Goal: Information Seeking & Learning: Find specific fact

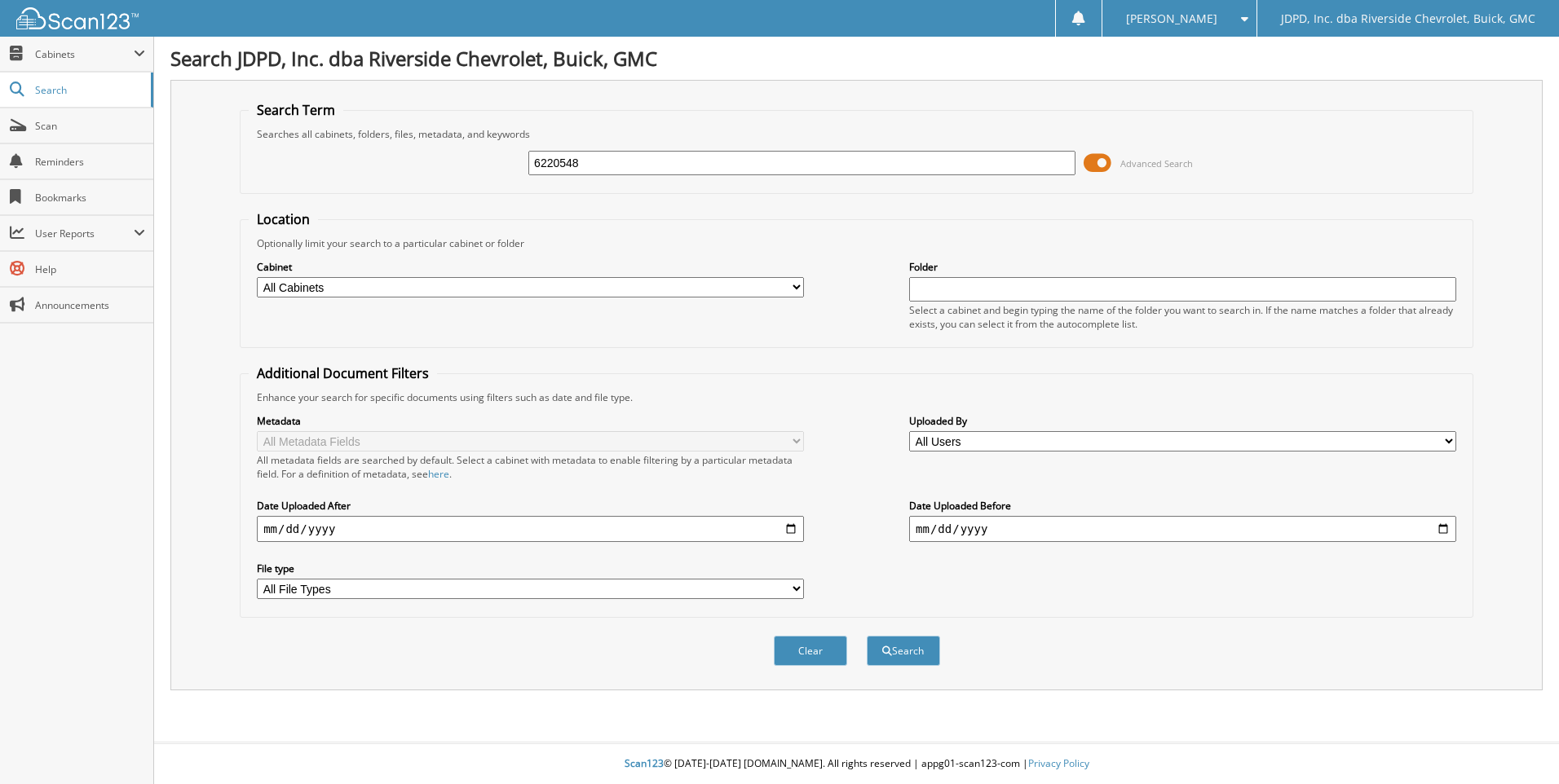
type input "6220548"
click at [866, 635] on button "Search" at bounding box center [902, 650] width 73 height 30
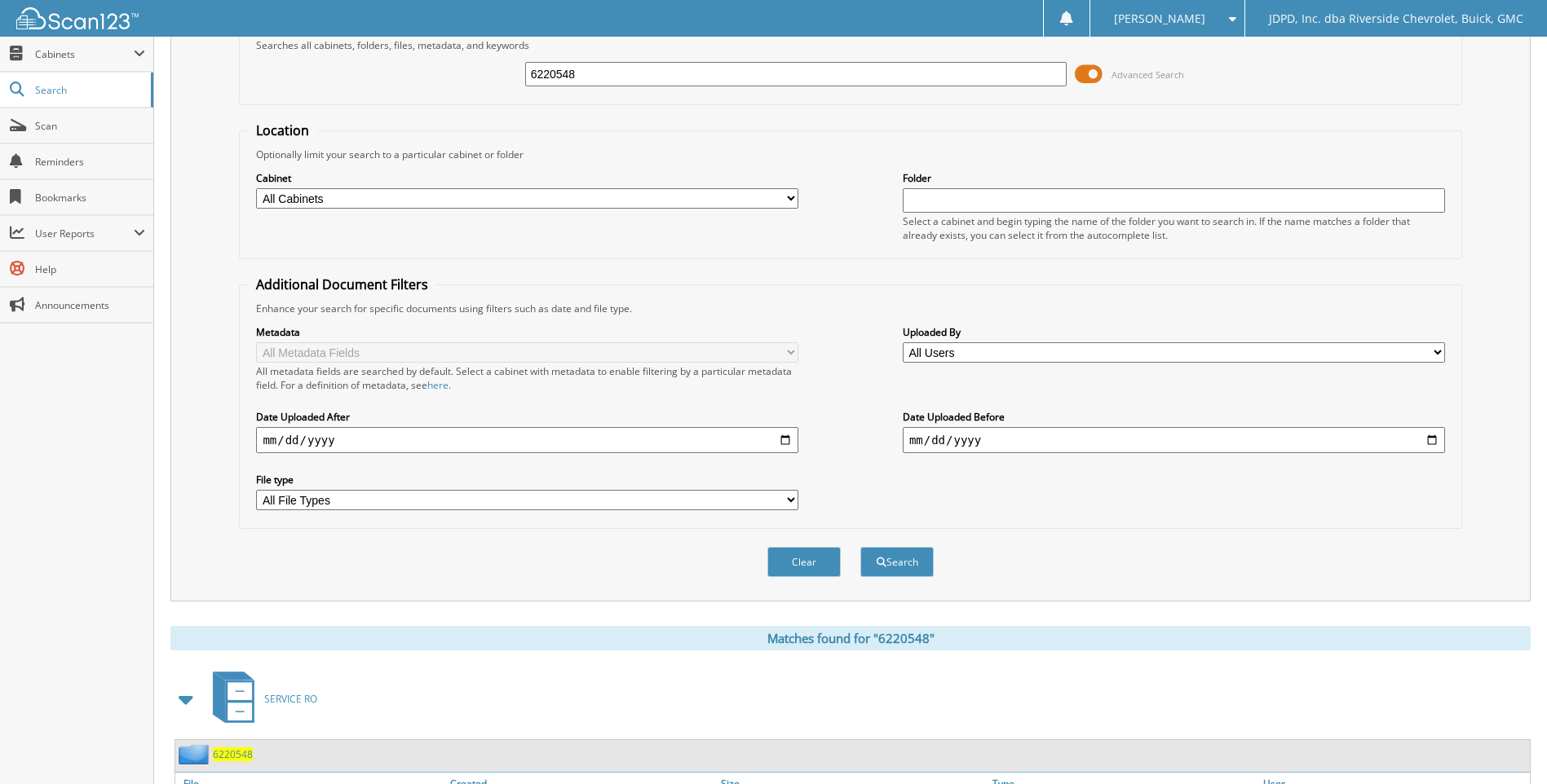
scroll to position [218, 0]
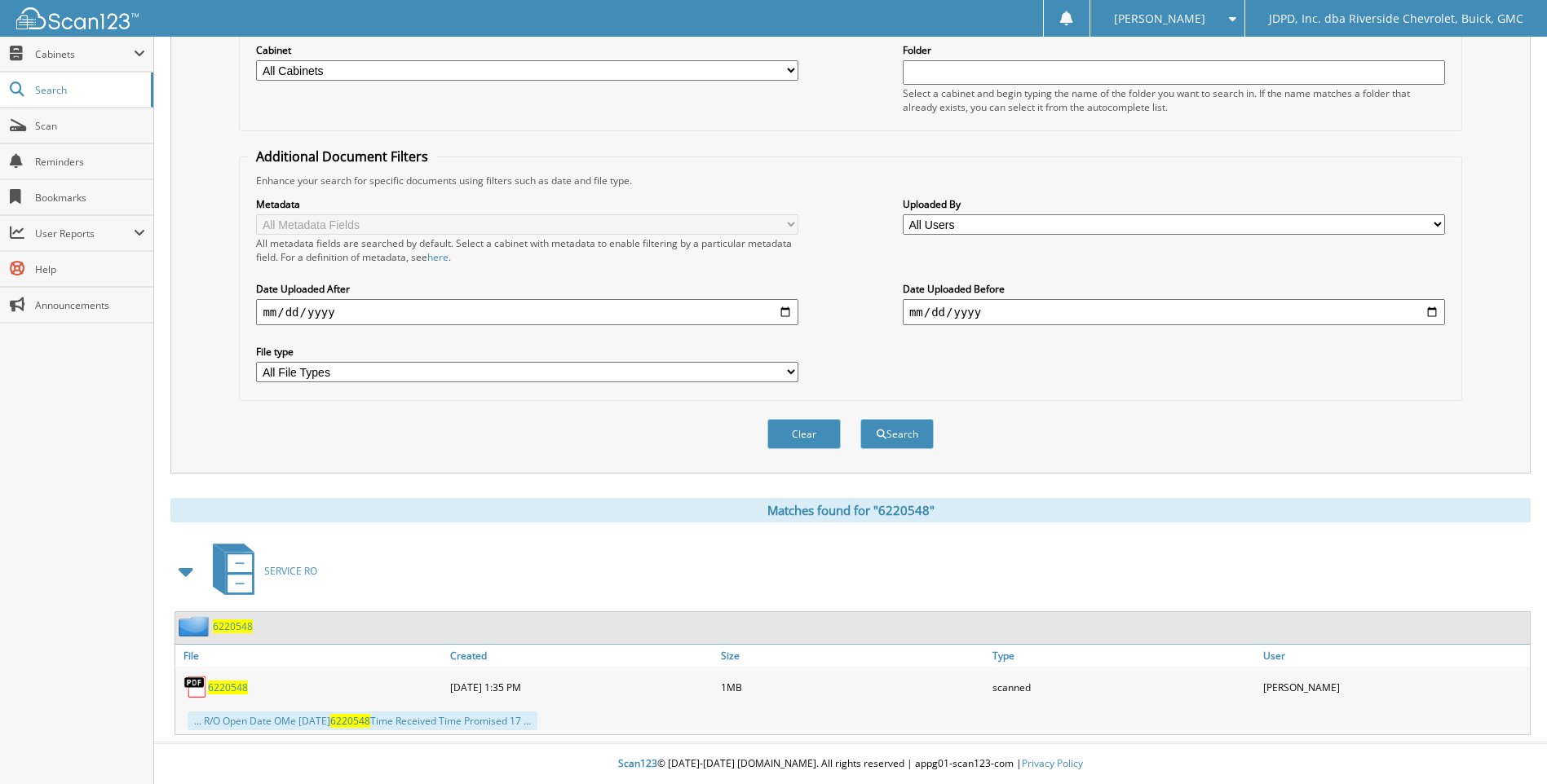
click at [229, 684] on span "6220548" at bounding box center [228, 687] width 40 height 14
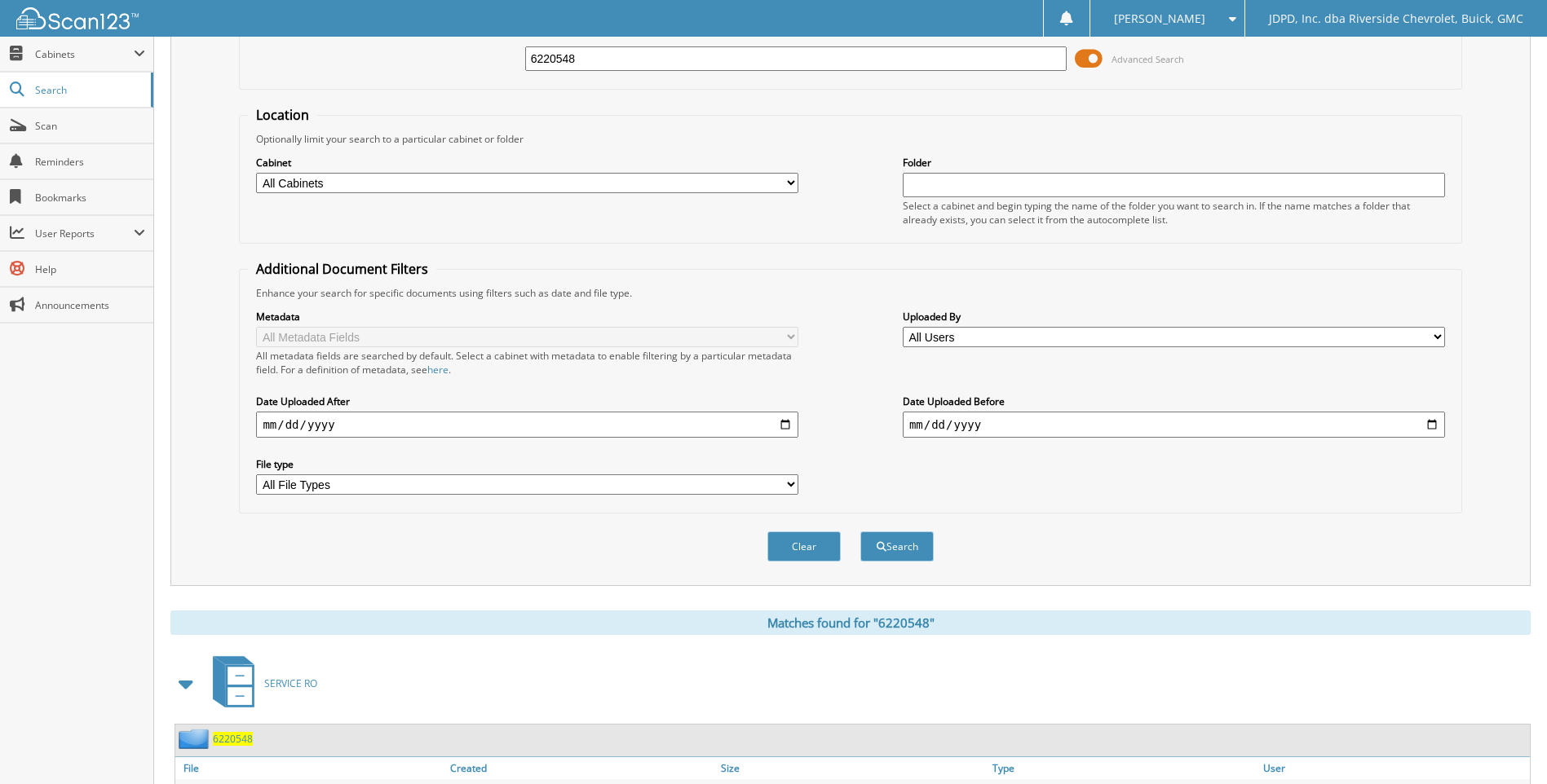
scroll to position [0, 0]
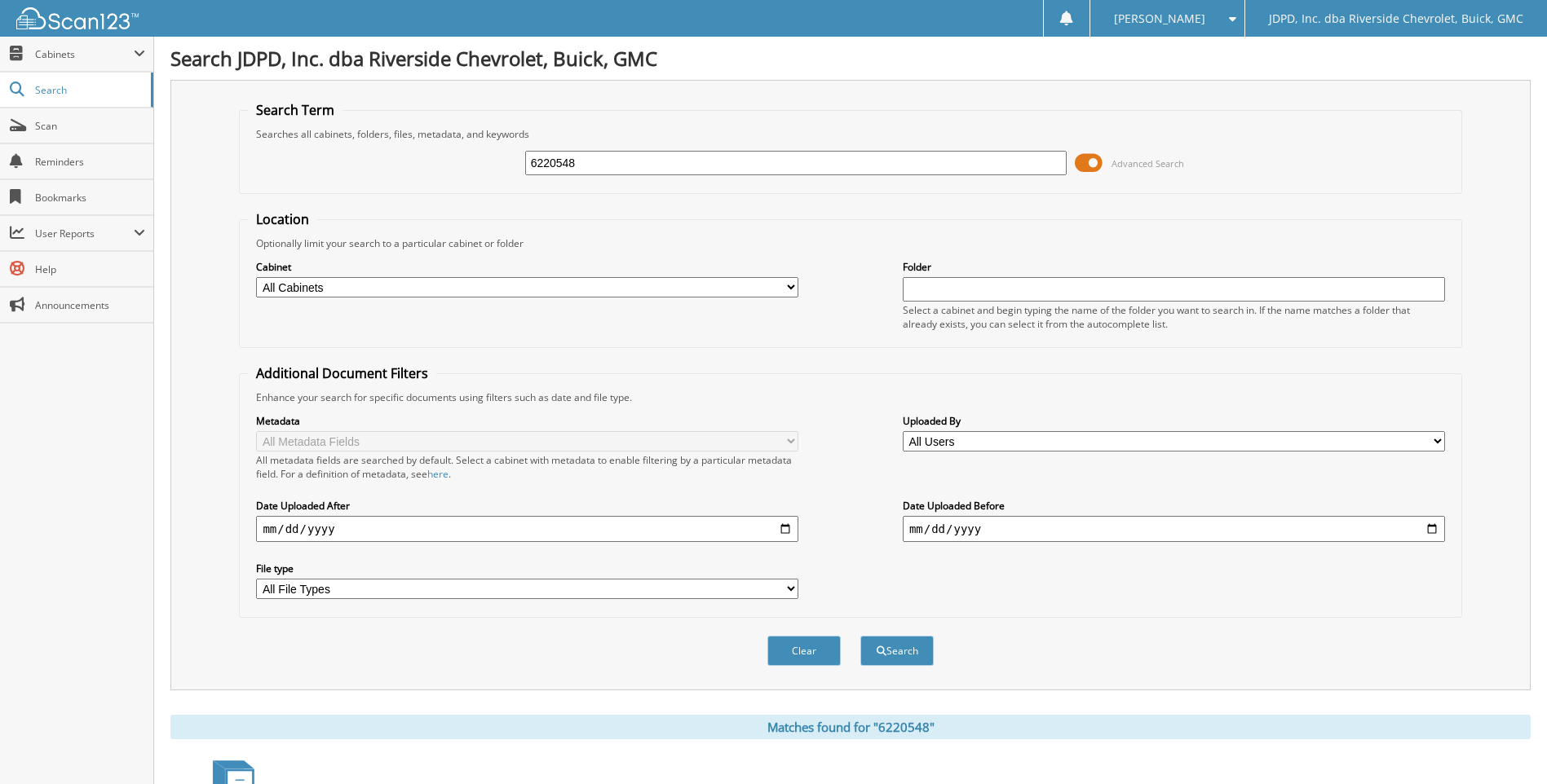
drag, startPoint x: 620, startPoint y: 163, endPoint x: -4, endPoint y: 51, distance: 634.0
click at [0, 51] on html "[PERSON_NAME] Settings Logout JDPD, Inc. dba Riverside Chevrolet, Buick, GMC Cl…" at bounding box center [774, 500] width 1547 height 1001
type input "6220524"
click at [860, 635] on button "Search" at bounding box center [896, 650] width 73 height 30
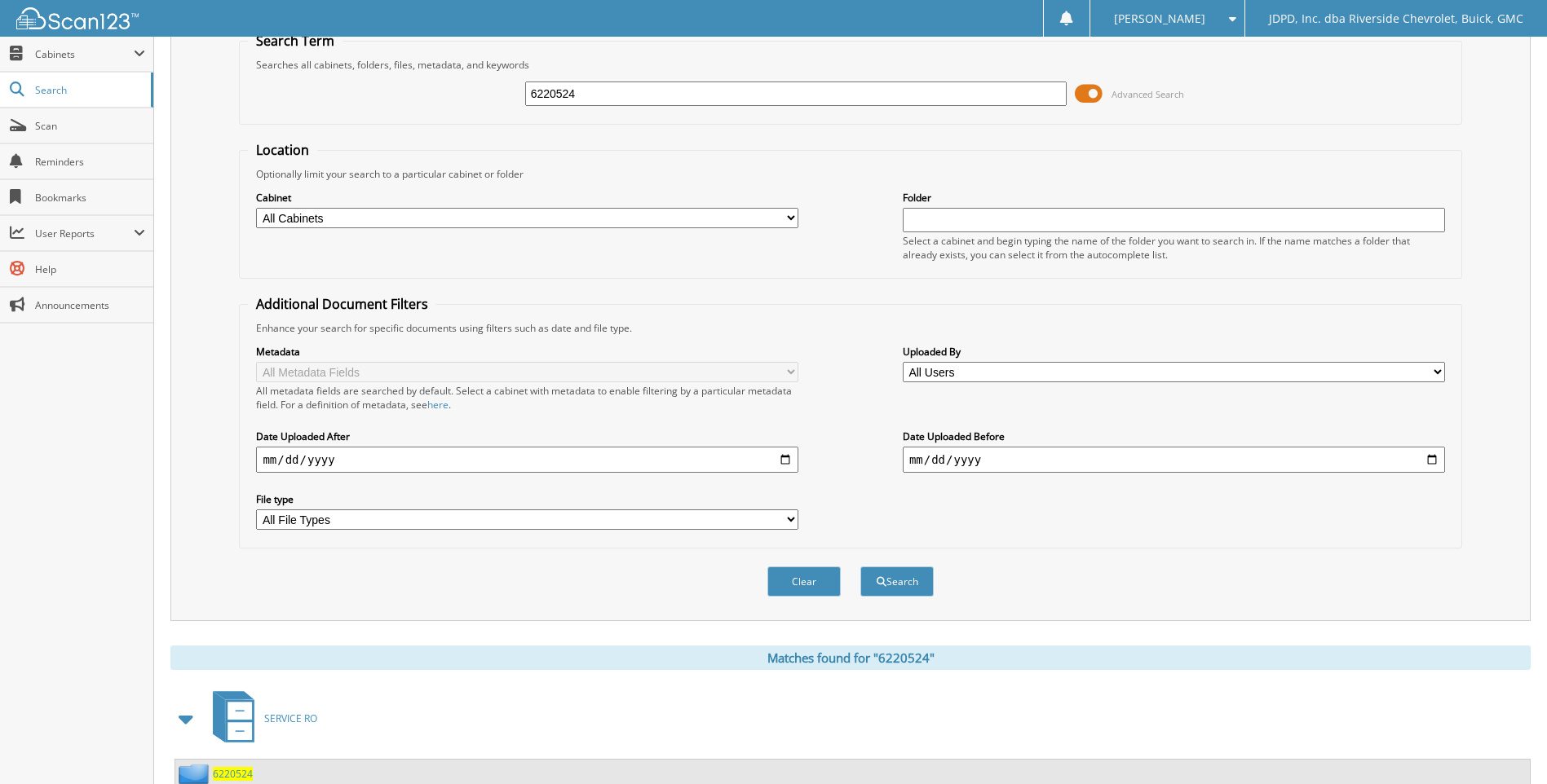
scroll to position [303, 0]
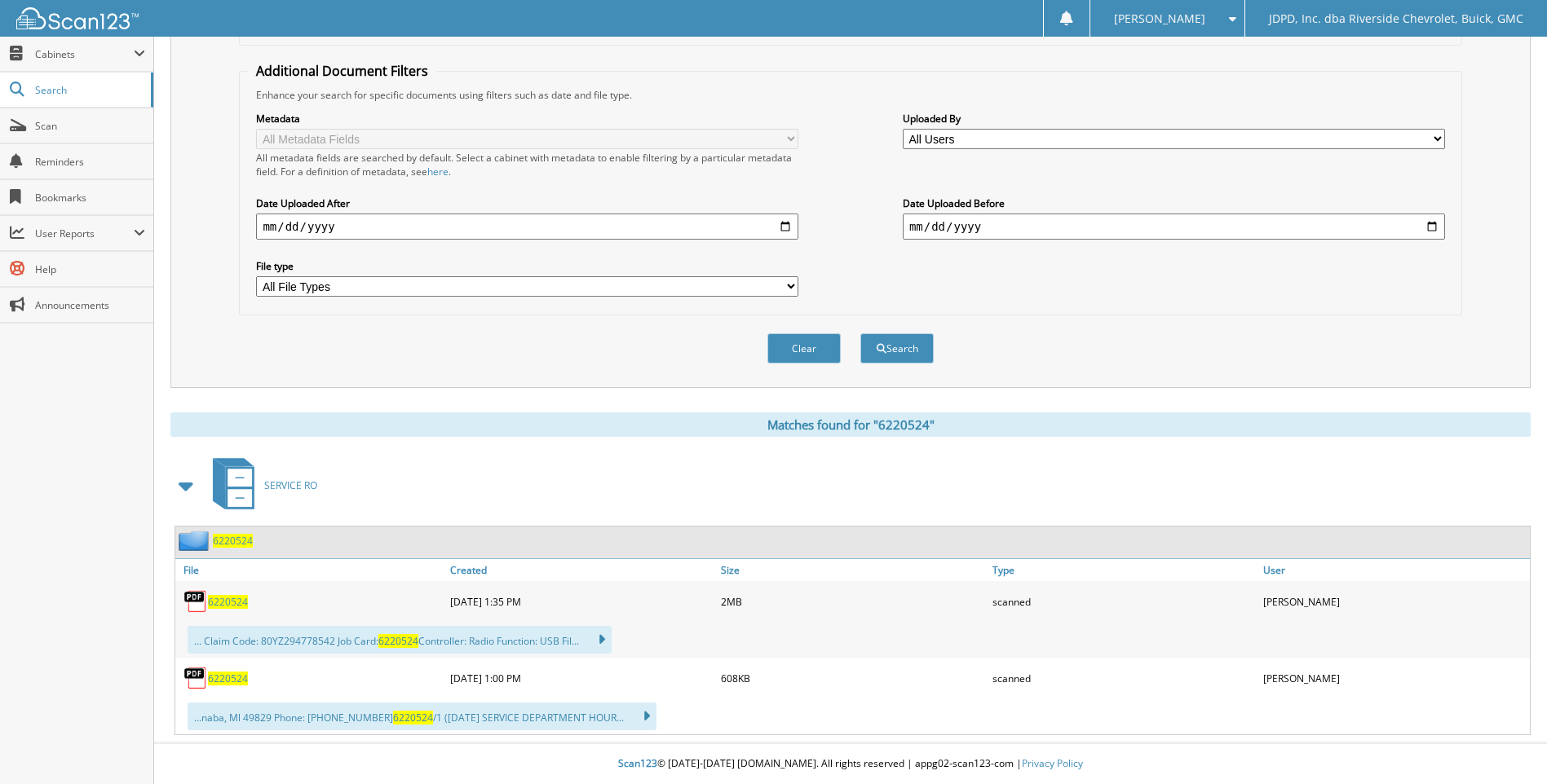
click at [228, 599] on span "6220524" at bounding box center [228, 601] width 40 height 14
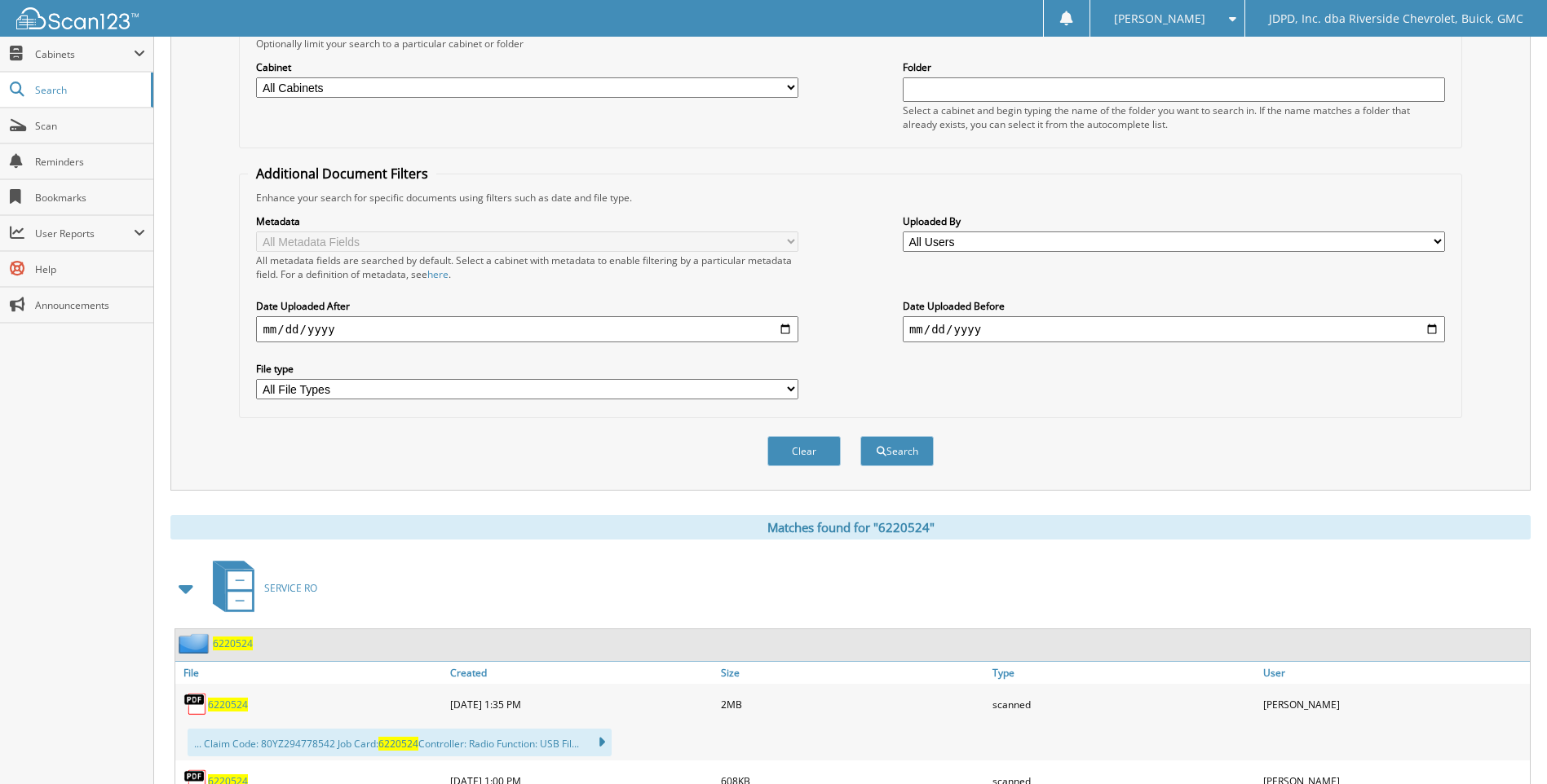
scroll to position [0, 0]
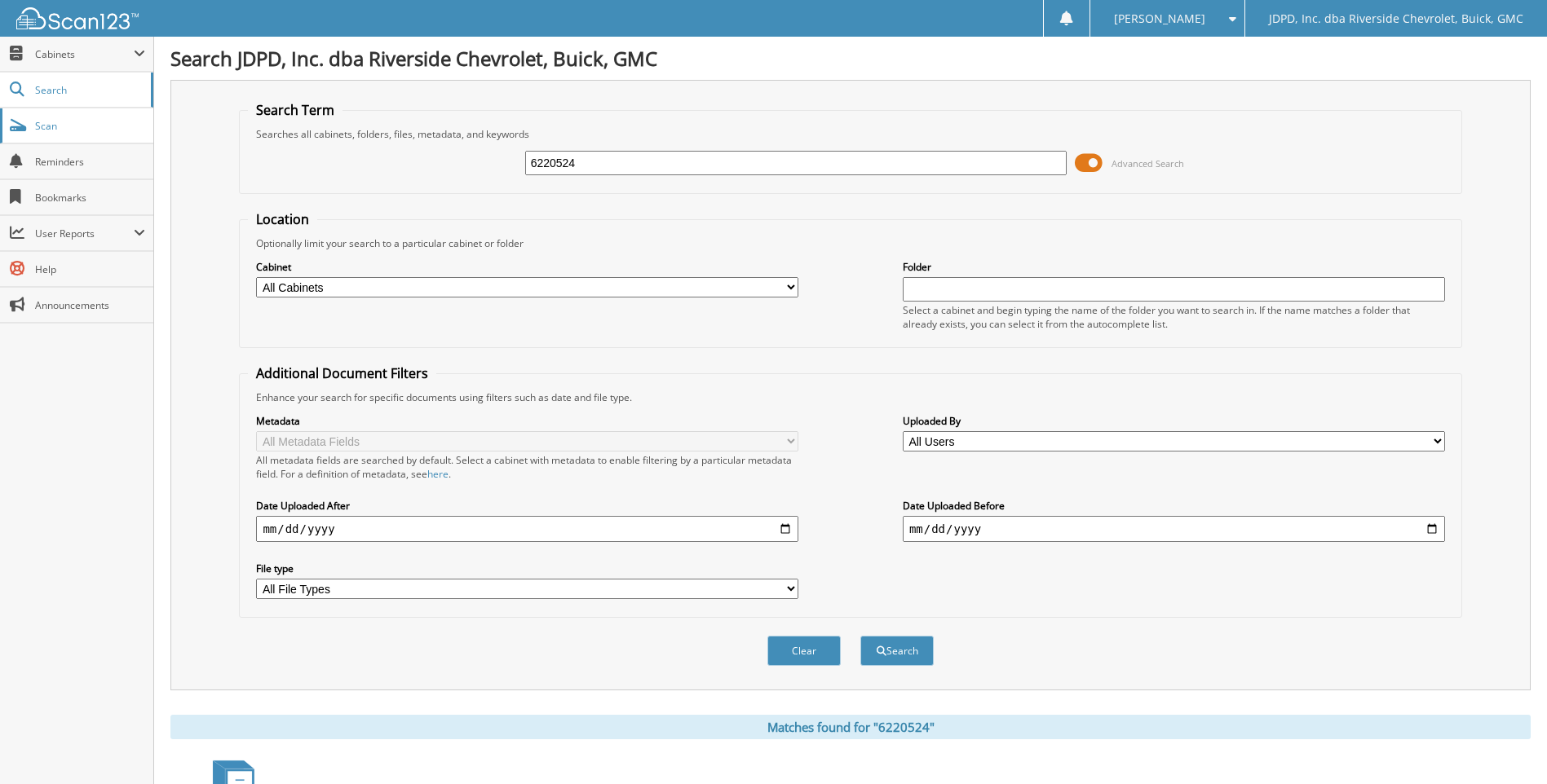
drag, startPoint x: 625, startPoint y: 153, endPoint x: 0, endPoint y: 112, distance: 626.3
click at [5, 113] on body "[PERSON_NAME] Settings Logout JDPD, Inc. dba Riverside Chevrolet, Buick, GMC Cl…" at bounding box center [774, 543] width 1547 height 1086
type input "6220198"
click at [860, 635] on button "Search" at bounding box center [896, 650] width 73 height 30
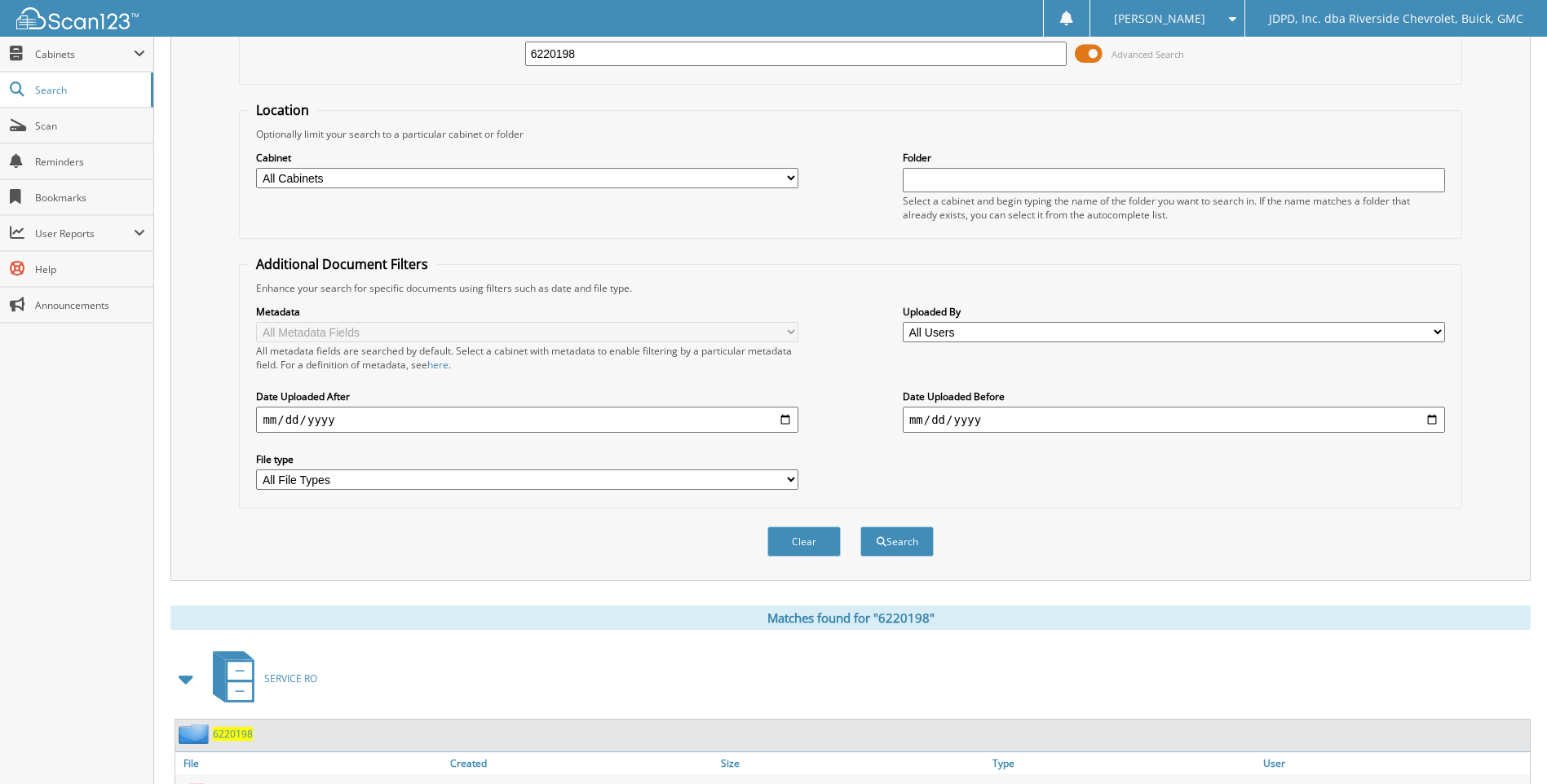
scroll to position [218, 0]
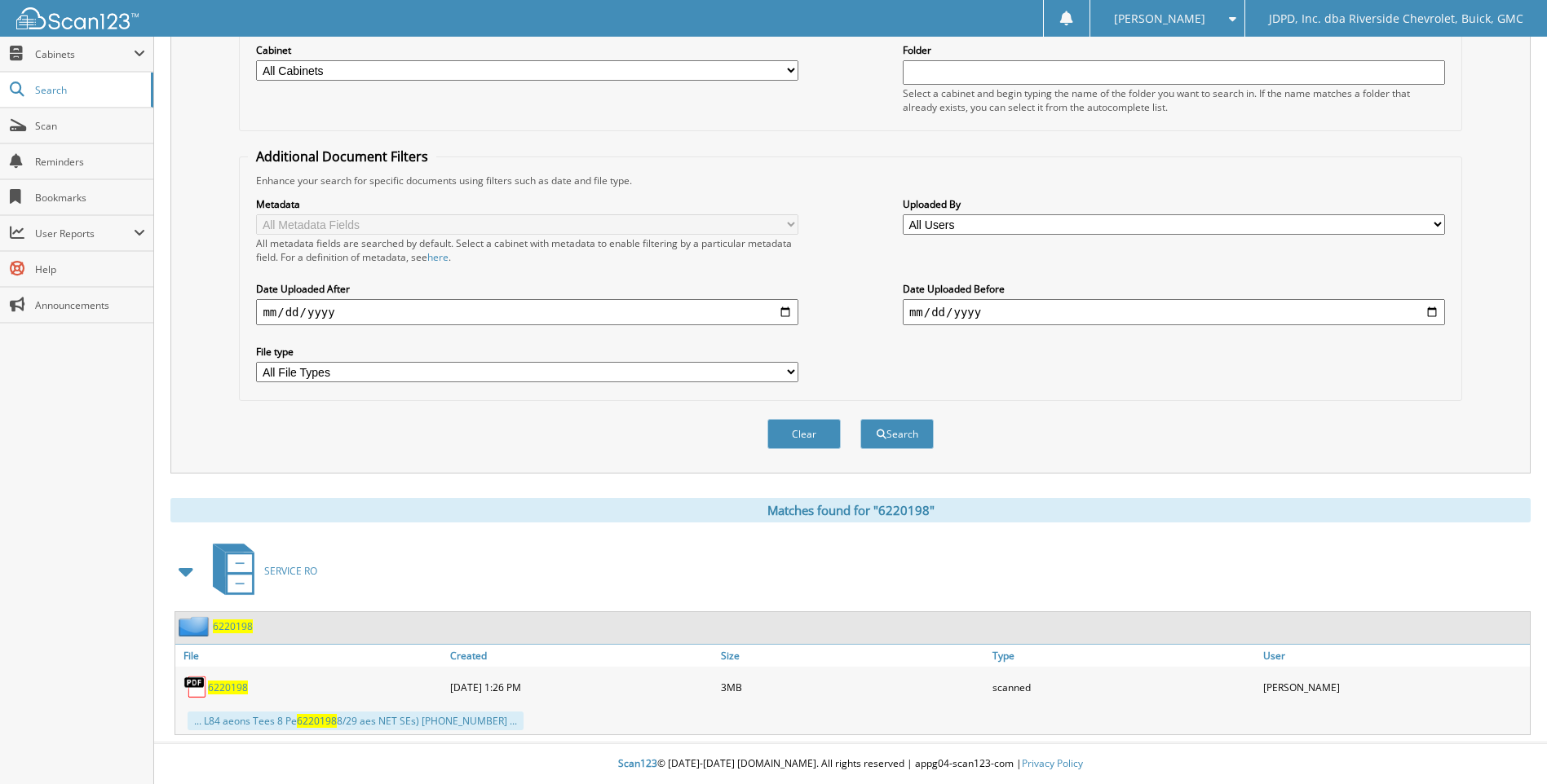
click at [240, 680] on span "6220198" at bounding box center [228, 687] width 40 height 14
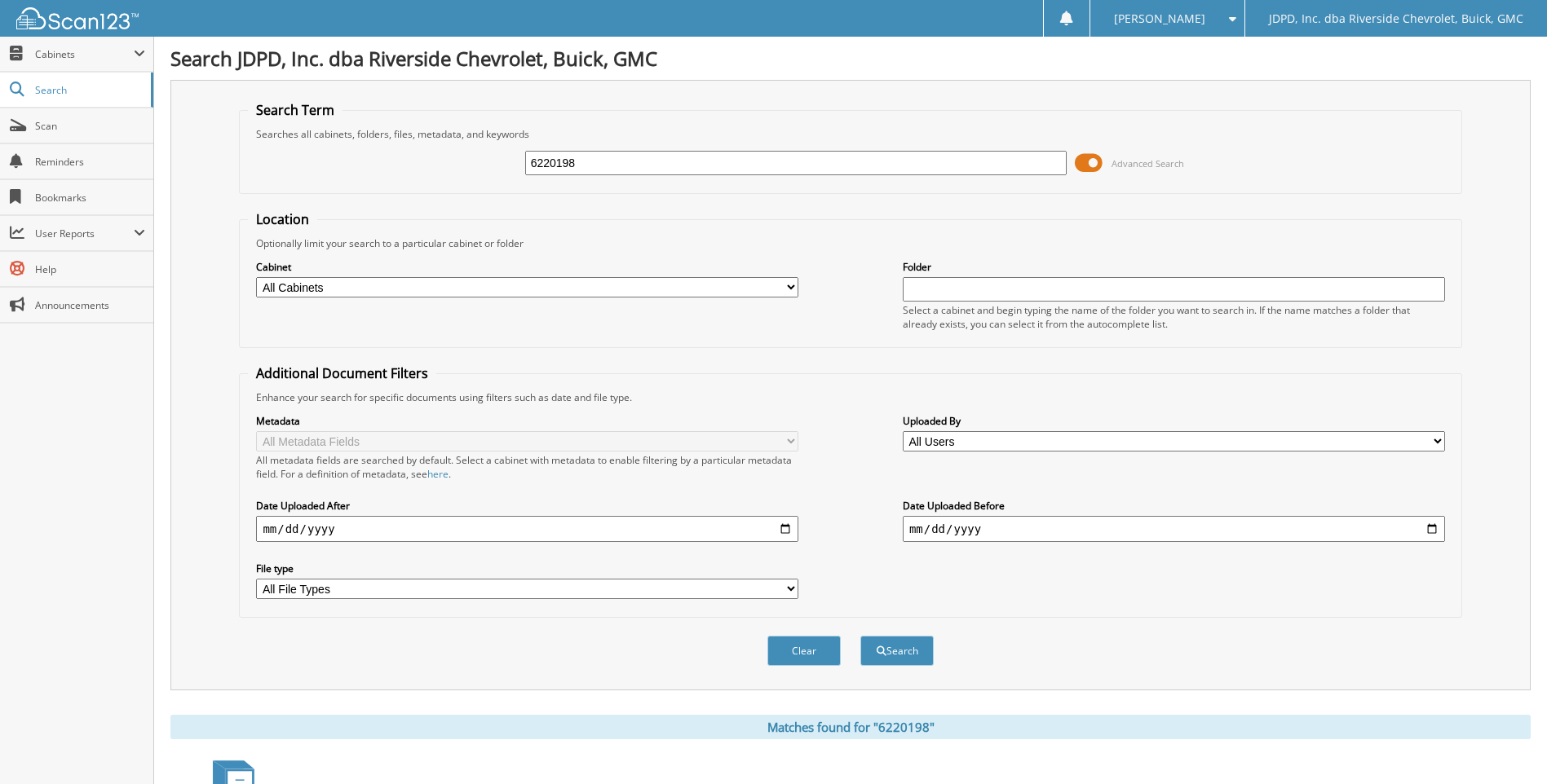
drag, startPoint x: 633, startPoint y: 159, endPoint x: 0, endPoint y: 14, distance: 649.4
click at [0, 34] on html "[PERSON_NAME] Settings Logout JDPD, Inc. dba Riverside Chevrolet, Buick, GMC Cl…" at bounding box center [774, 500] width 1547 height 1001
type input "6220737"
click at [860, 635] on button "Search" at bounding box center [896, 650] width 73 height 30
drag, startPoint x: 610, startPoint y: 164, endPoint x: 162, endPoint y: 59, distance: 460.1
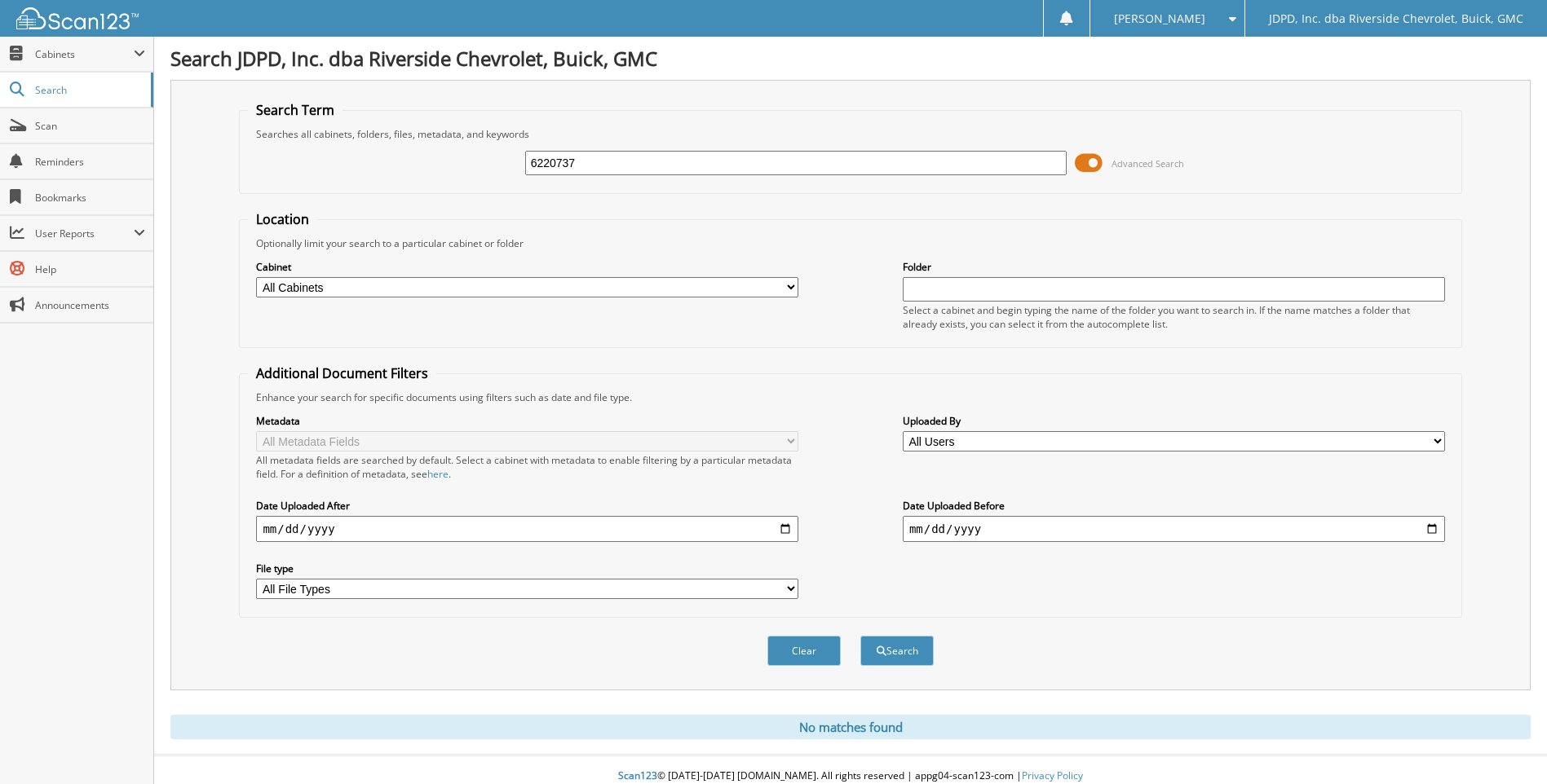
click at [189, 82] on div "Search Term Searches all cabinets, folders, files, metadata, and keywords 62207…" at bounding box center [850, 385] width 1360 height 610
type input "6220186"
click at [860, 635] on button "Search" at bounding box center [896, 650] width 73 height 30
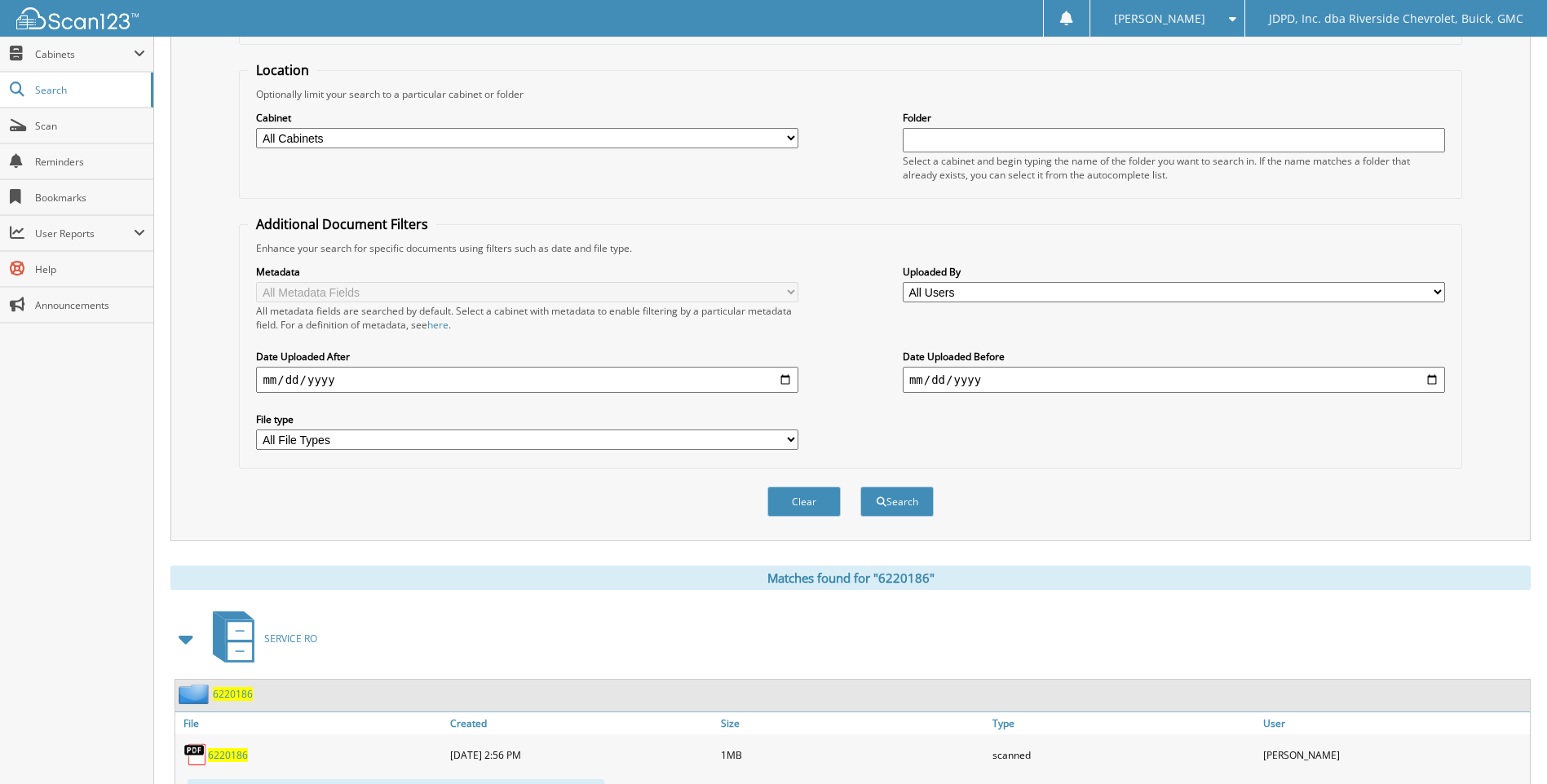
scroll to position [227, 0]
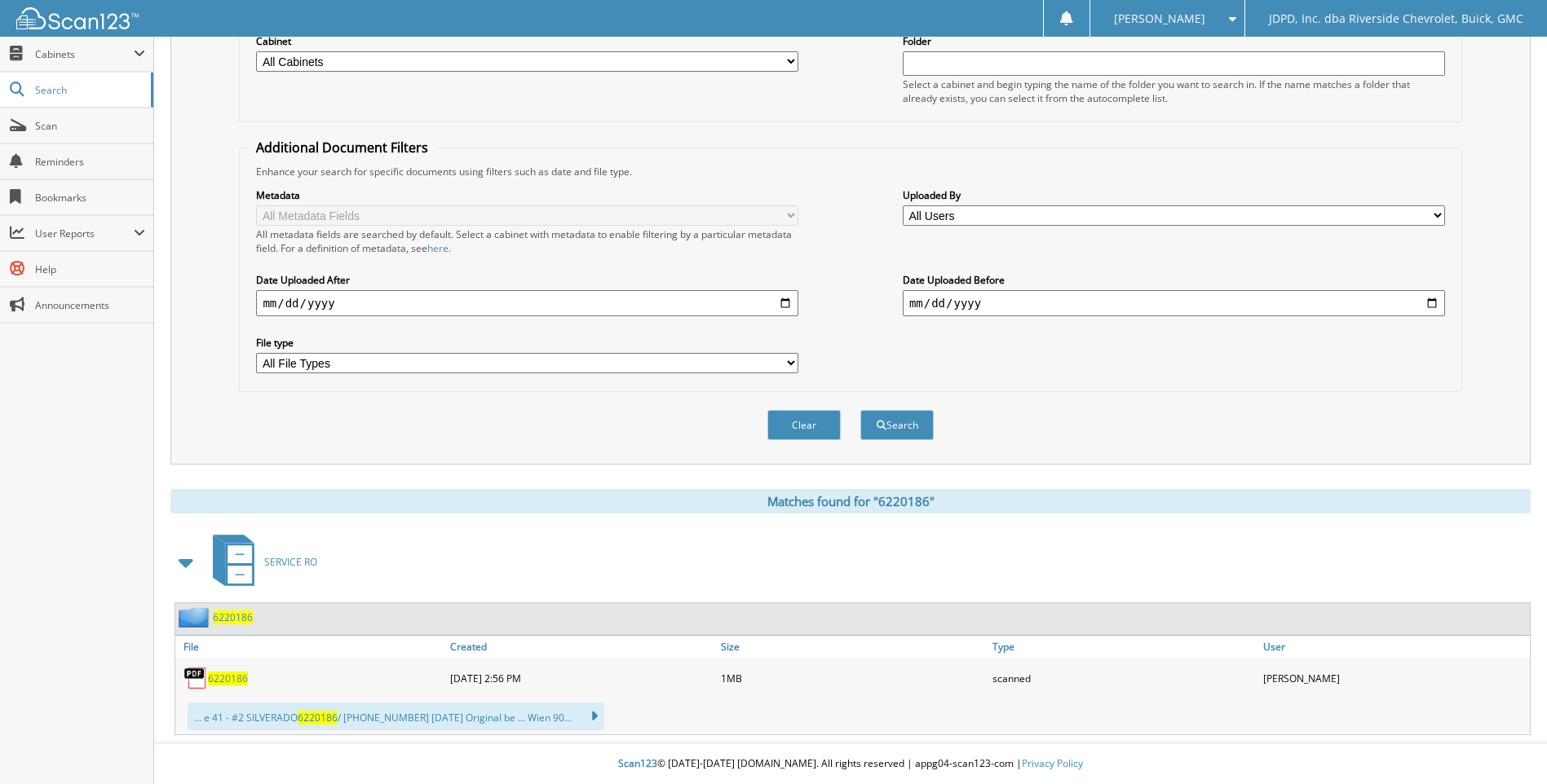
click at [217, 680] on span "6220186" at bounding box center [228, 678] width 40 height 14
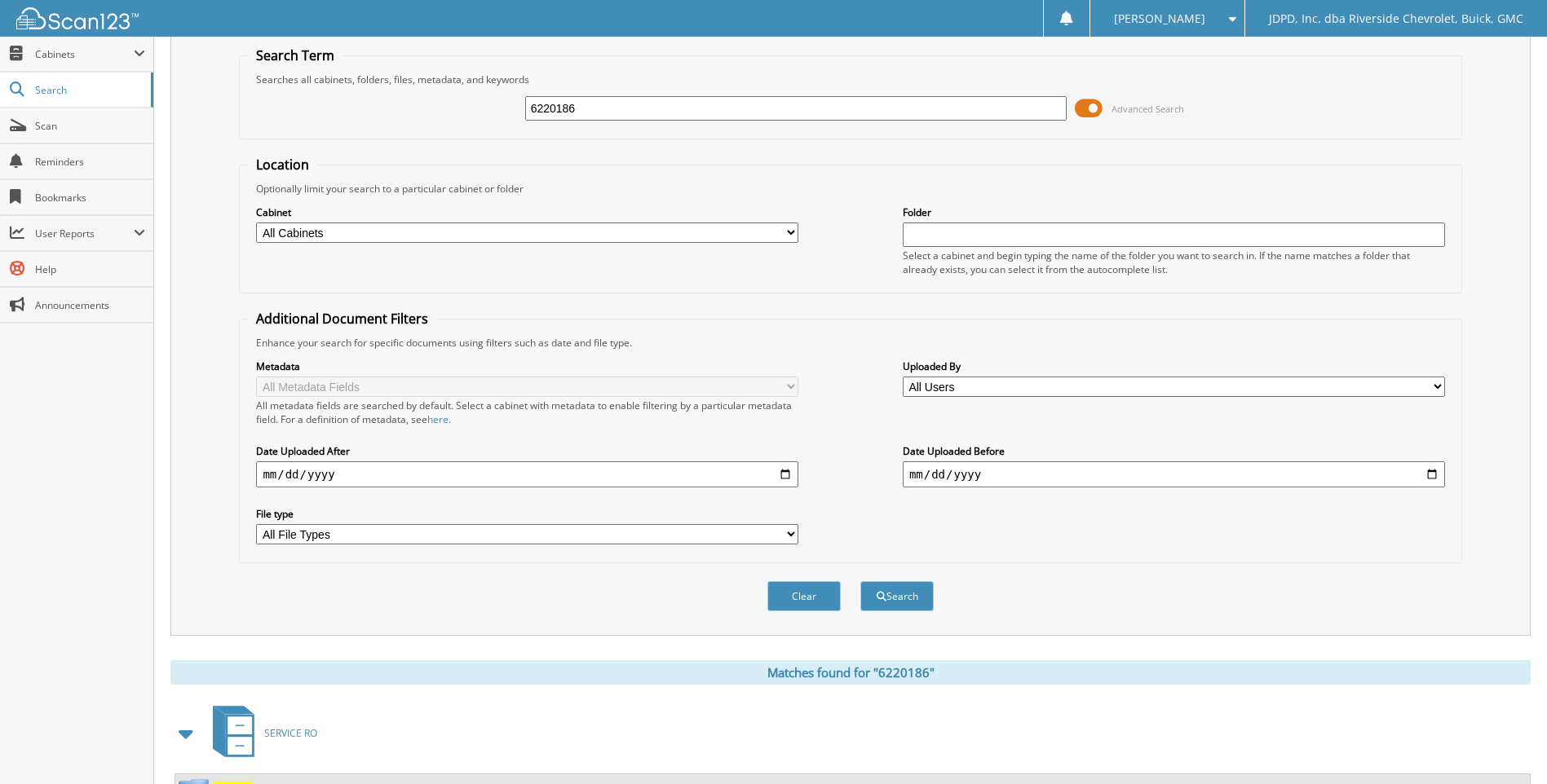
scroll to position [0, 0]
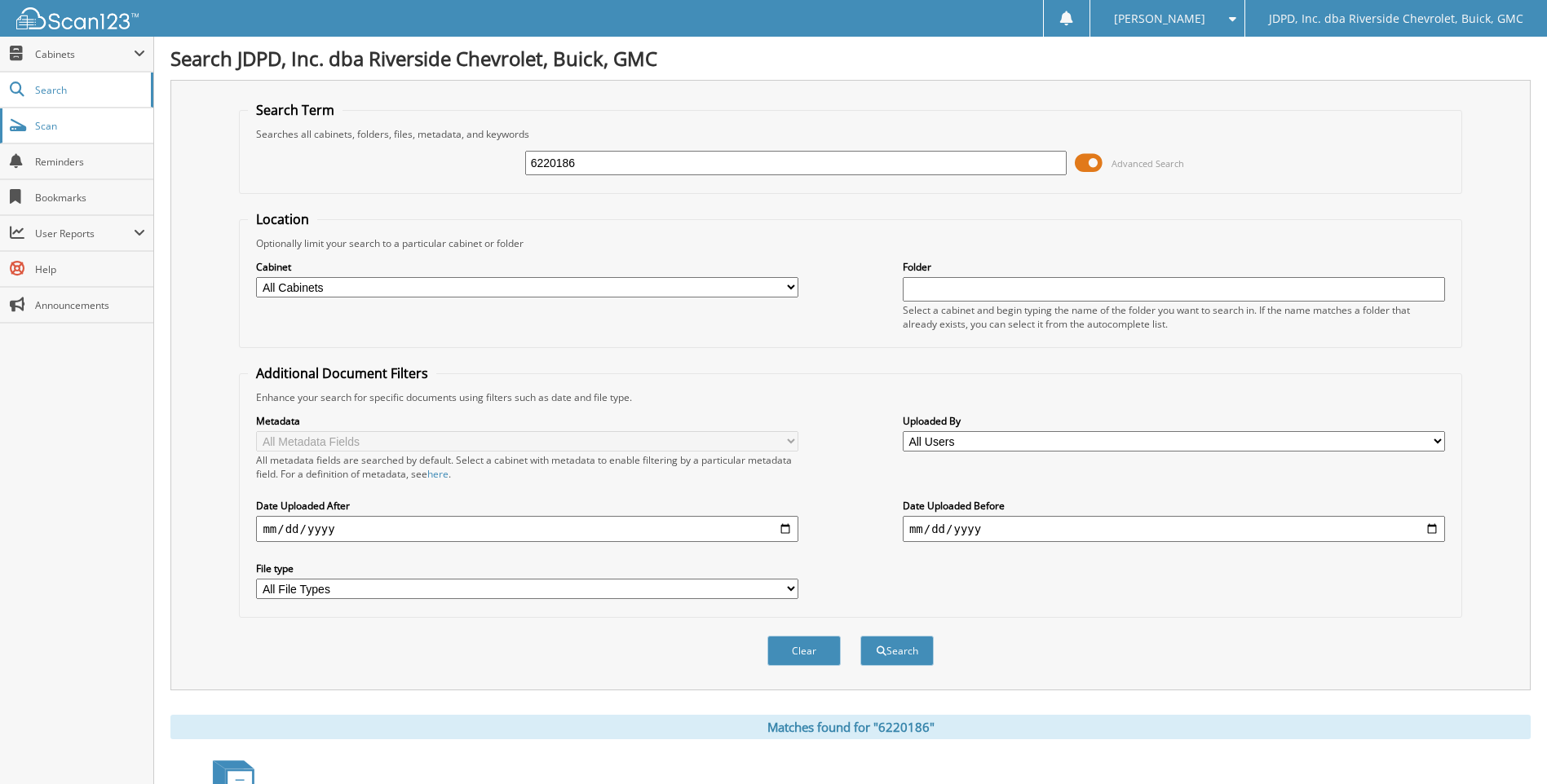
click at [73, 122] on span "Scan" at bounding box center [90, 125] width 110 height 14
